Goal: Information Seeking & Learning: Learn about a topic

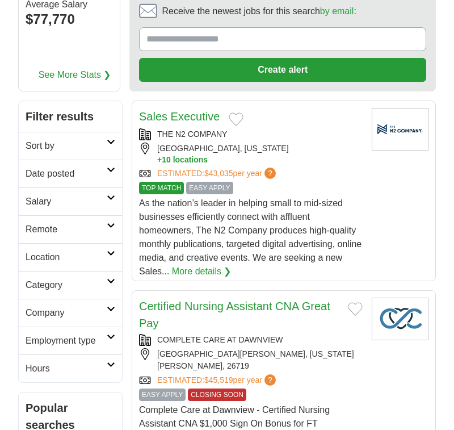
scroll to position [114, 0]
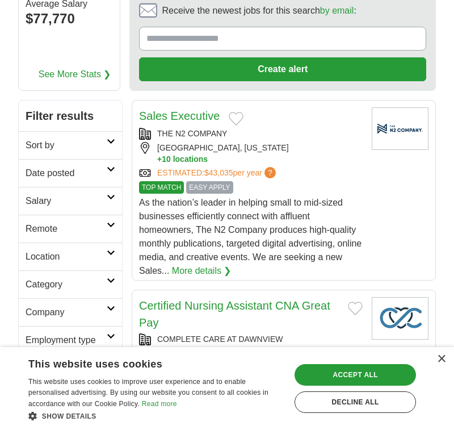
click at [73, 236] on h2 "Remote" at bounding box center [66, 229] width 81 height 14
click at [77, 261] on link "Remote jobs" at bounding box center [51, 256] width 51 height 10
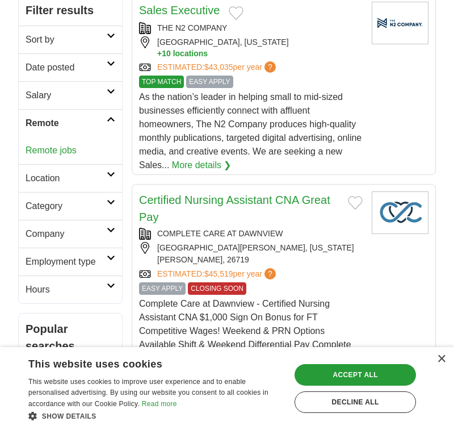
scroll to position [233, 0]
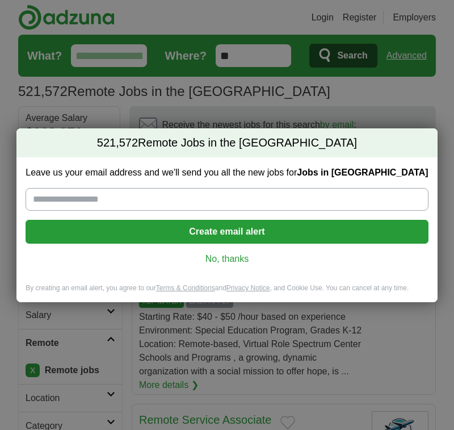
click at [239, 264] on link "No, thanks" at bounding box center [227, 259] width 384 height 12
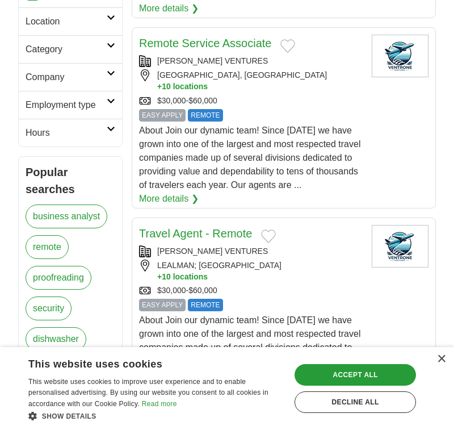
scroll to position [378, 0]
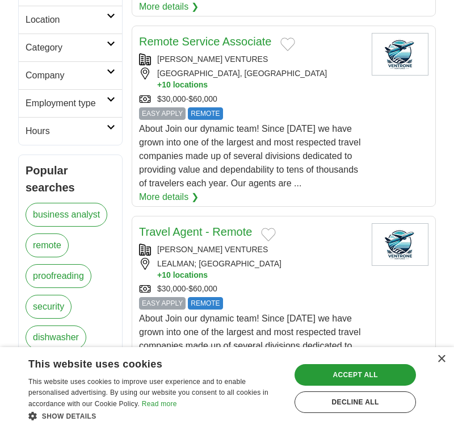
click at [223, 48] on link "Remote Service Associate" at bounding box center [205, 41] width 132 height 12
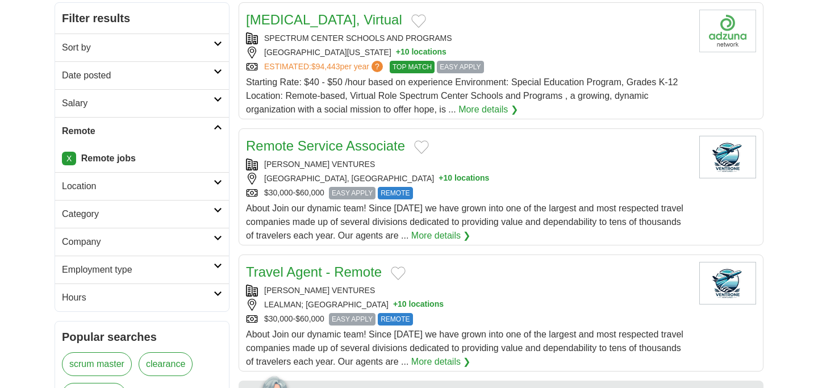
scroll to position [158, 0]
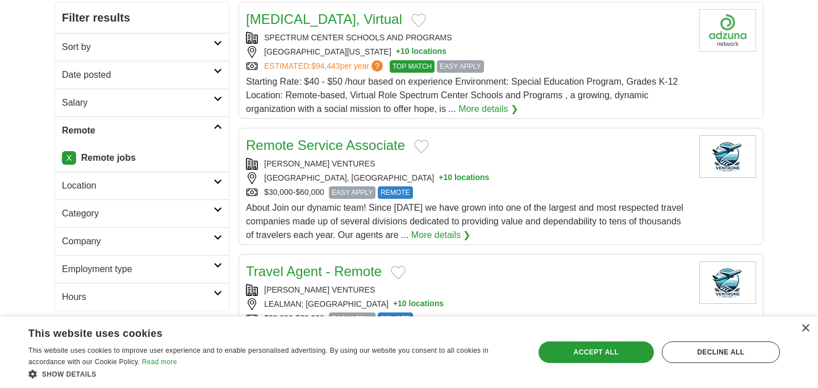
click at [160, 220] on h2 "Category" at bounding box center [138, 214] width 152 height 14
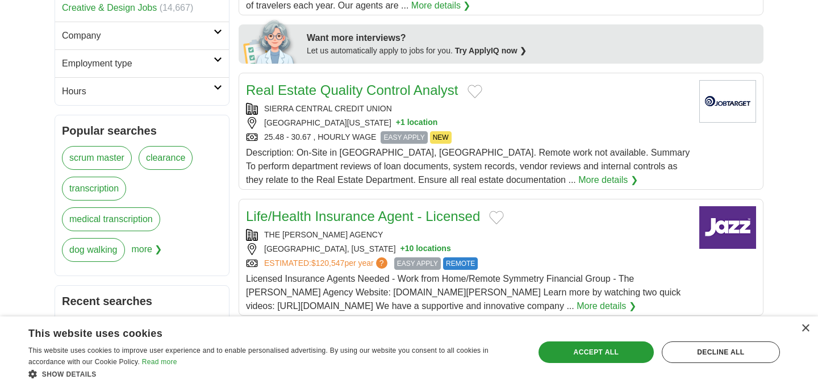
scroll to position [525, 0]
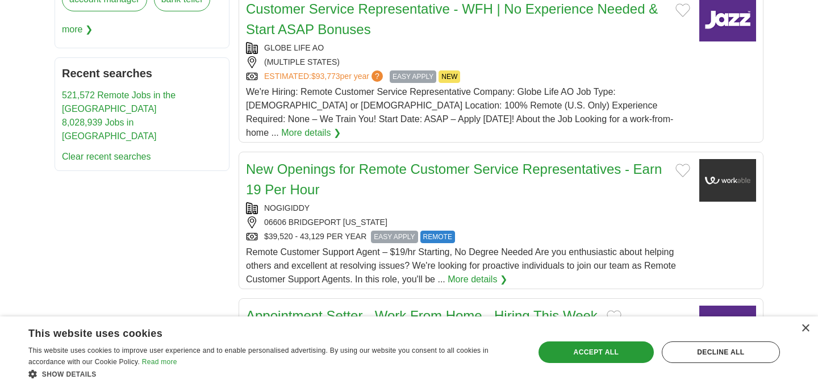
scroll to position [651, 0]
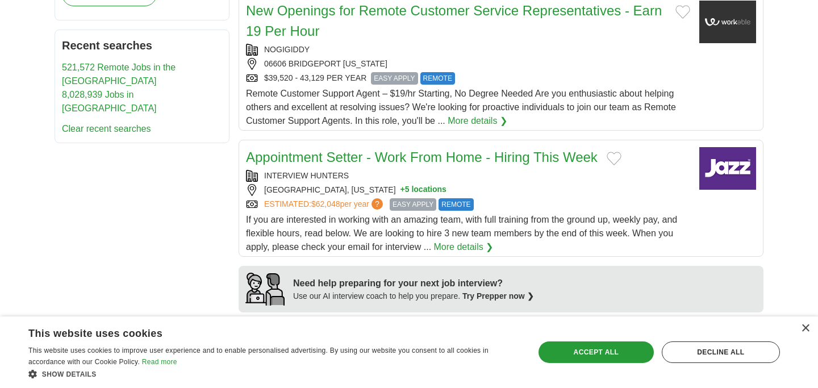
scroll to position [757, 0]
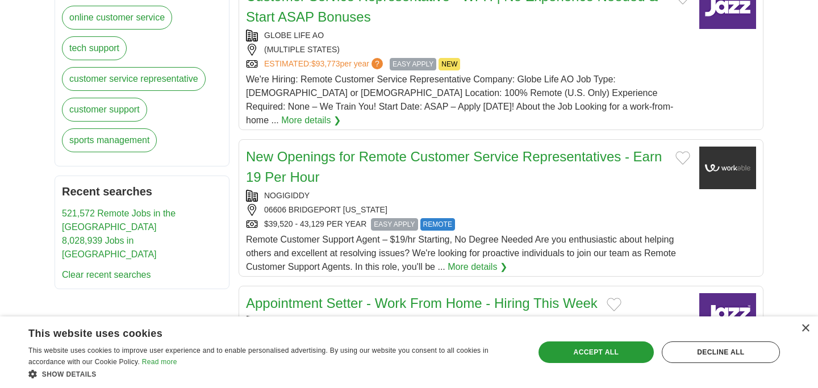
scroll to position [627, 0]
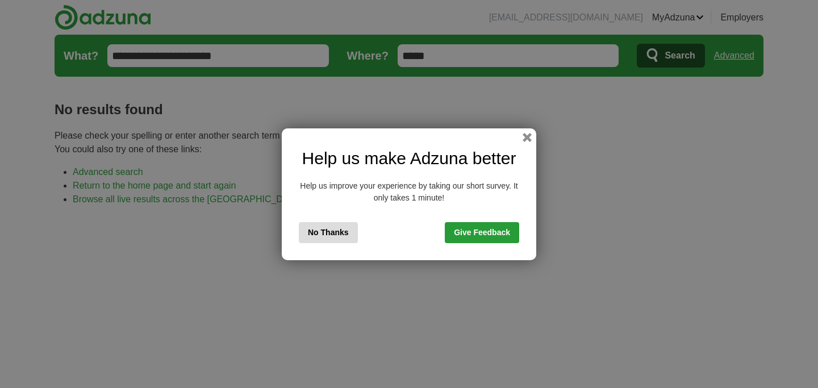
click at [316, 237] on button "No Thanks" at bounding box center [328, 232] width 59 height 21
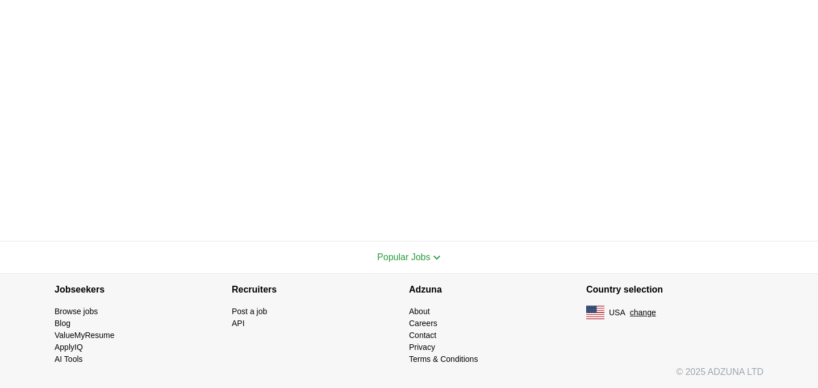
scroll to position [505, 0]
click at [98, 307] on link "Browse jobs" at bounding box center [76, 311] width 43 height 9
